Goal: Check status: Check status

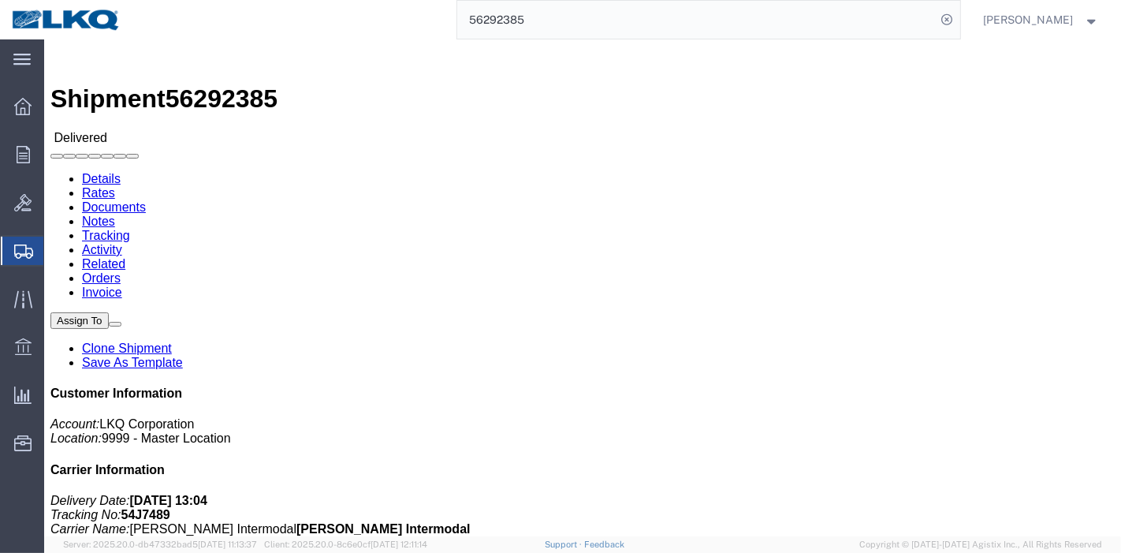
click link "Rates"
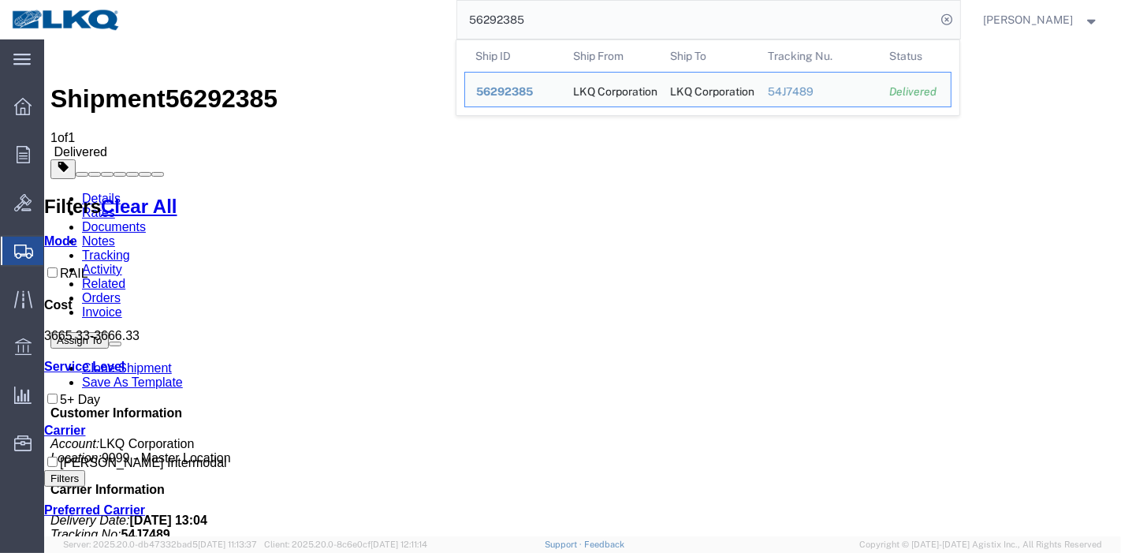
drag, startPoint x: 604, startPoint y: 58, endPoint x: 324, endPoint y: 42, distance: 280.3
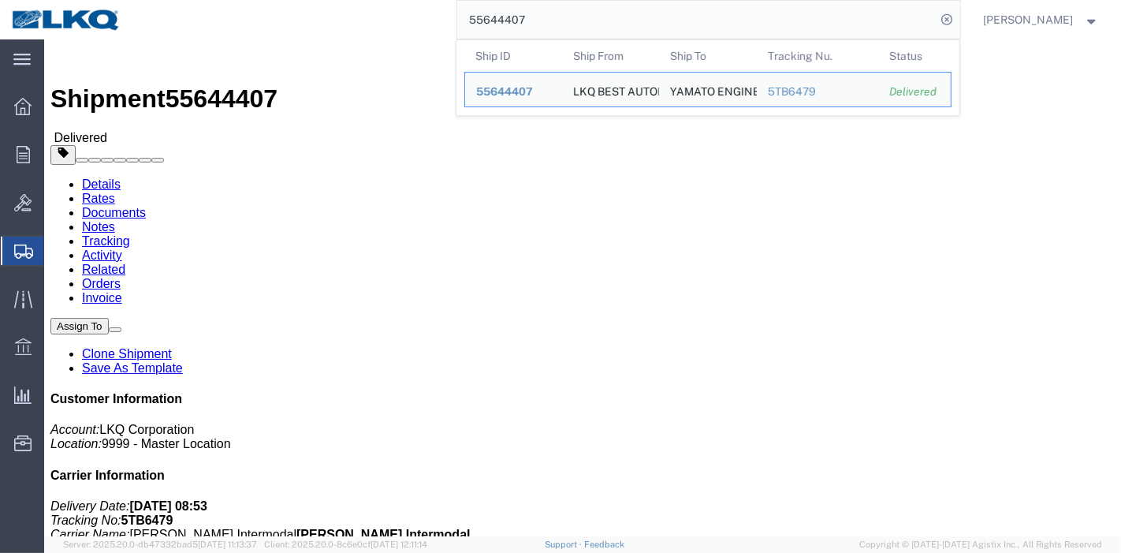
click link "Rates"
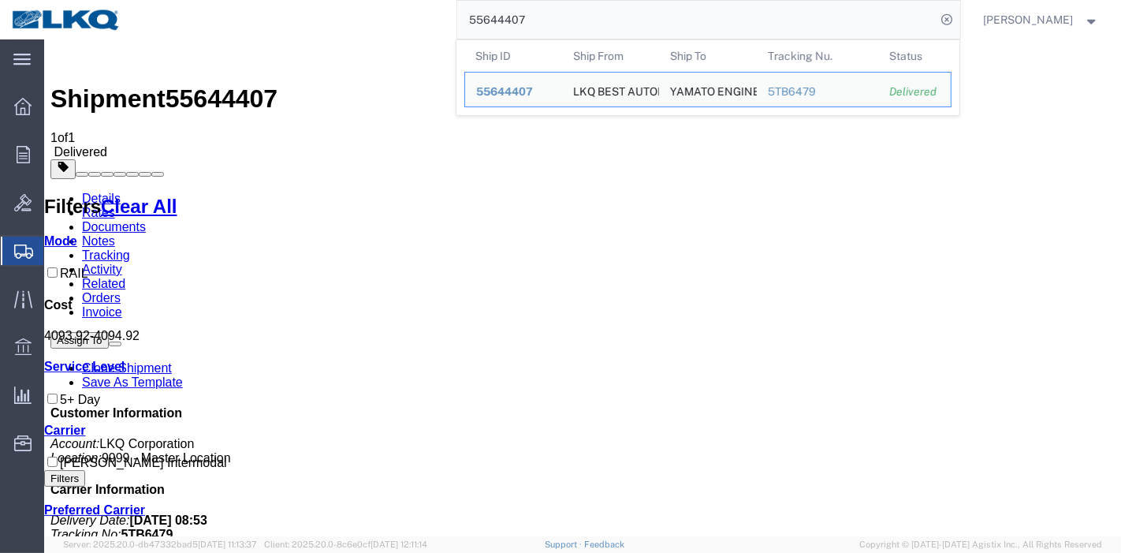
drag, startPoint x: 505, startPoint y: 13, endPoint x: 426, endPoint y: 17, distance: 78.9
click at [429, 17] on div "55644407 Ship ID Ship From Ship To Tracking Nu. Status Ship ID 55644407 Ship Fr…" at bounding box center [546, 19] width 828 height 39
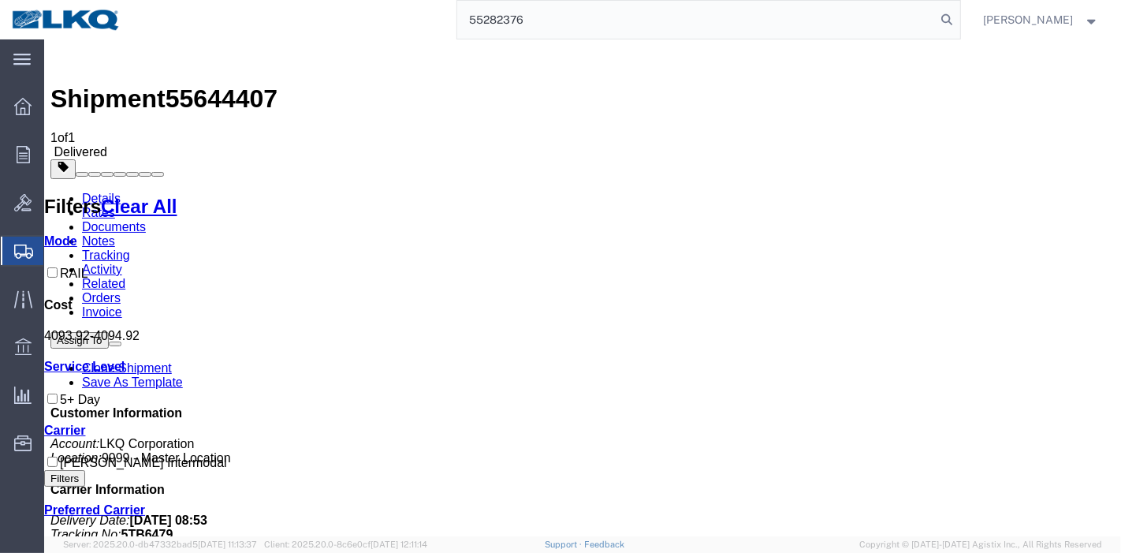
type input "55282376"
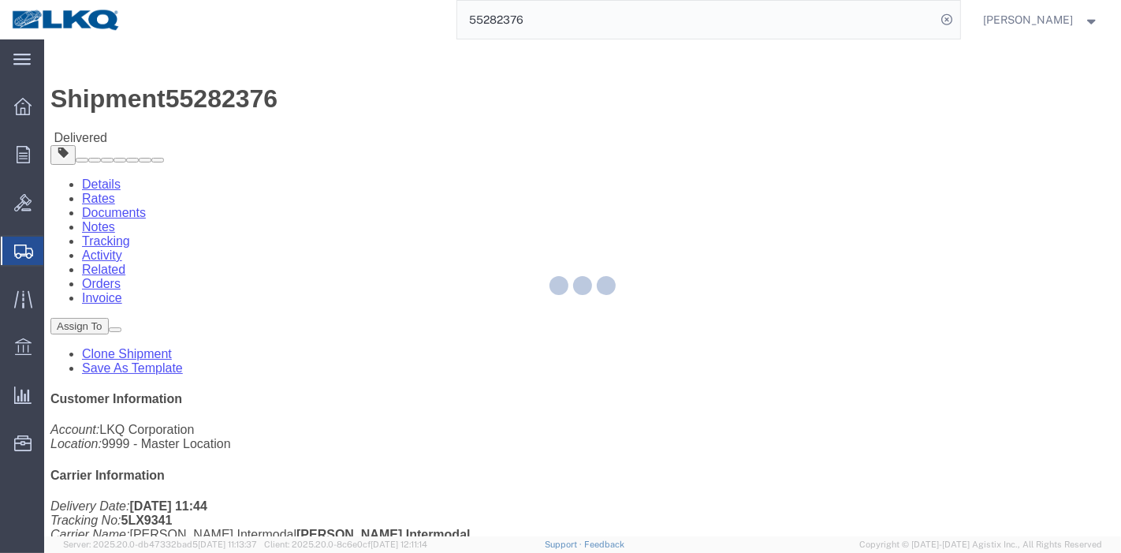
click at [141, 93] on div at bounding box center [582, 287] width 1077 height 497
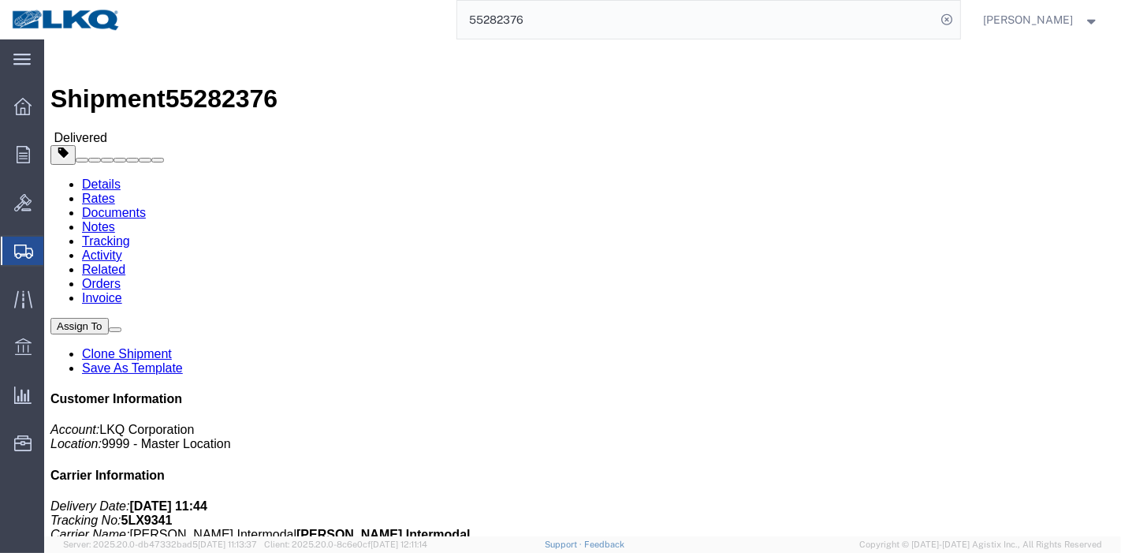
click link "Rates"
